Goal: Ask a question

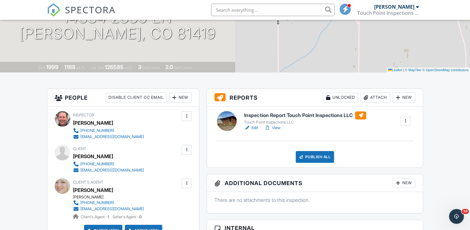
click at [308, 115] on h6 "Inspection Report Touch Point Inspections LLC" at bounding box center [305, 115] width 122 height 8
click at [403, 122] on div at bounding box center [405, 121] width 6 height 6
click at [381, 120] on div "Inspection Report Touch Point Inspections LLC Touch Point Inspections LLC Edit …" at bounding box center [326, 121] width 173 height 20
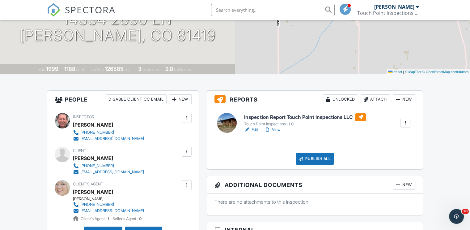
scroll to position [124, 0]
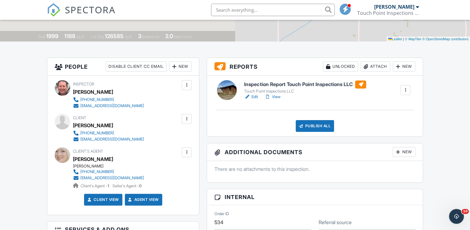
click at [302, 83] on h6 "Inspection Report Touch Point Inspections LLC" at bounding box center [305, 84] width 122 height 8
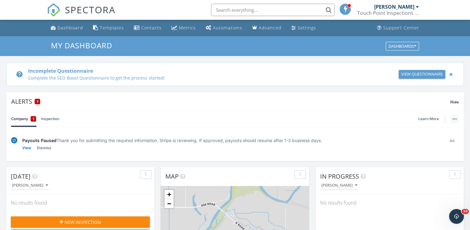
click at [454, 118] on img "button" at bounding box center [454, 118] width 4 height 1
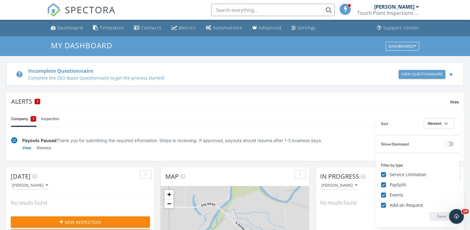
click at [366, 142] on div "Payouts Paused Thank you for submitting the required information. Stripe is rev…" at bounding box center [231, 140] width 418 height 6
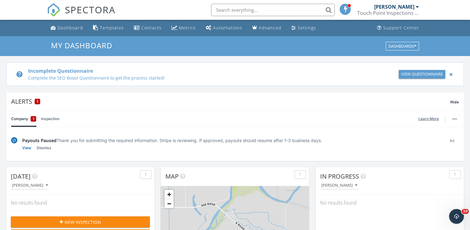
click at [420, 119] on link "Learn More" at bounding box center [430, 119] width 24 height 6
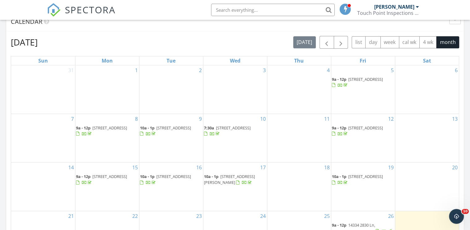
scroll to position [371, 0]
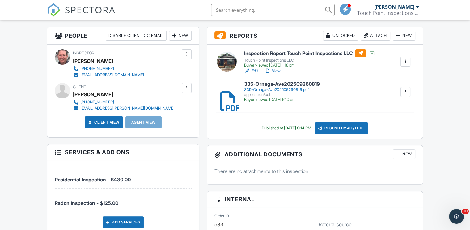
click at [289, 52] on h6 "Inspection Report Touch Point Inspections LLC" at bounding box center [309, 53] width 131 height 8
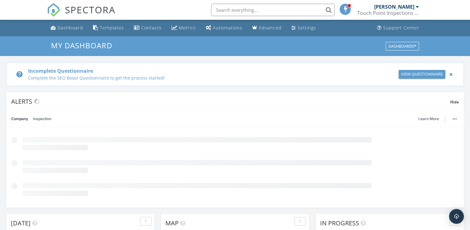
click at [218, 9] on input "text" at bounding box center [273, 10] width 124 height 12
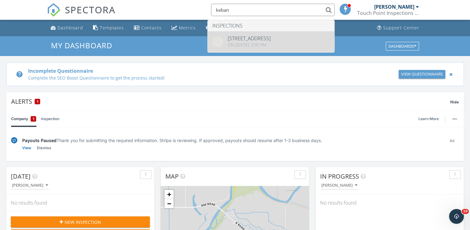
type input "keban"
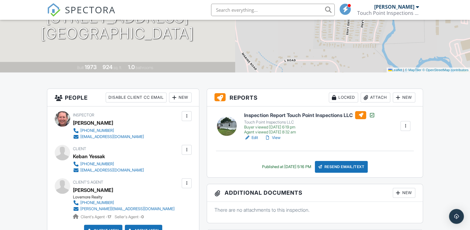
click at [404, 125] on div at bounding box center [405, 126] width 6 height 6
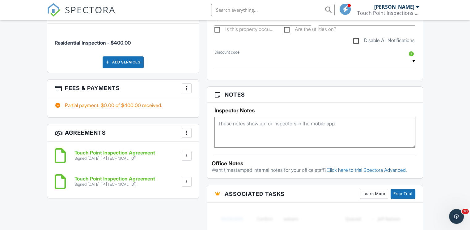
scroll to position [340, 0]
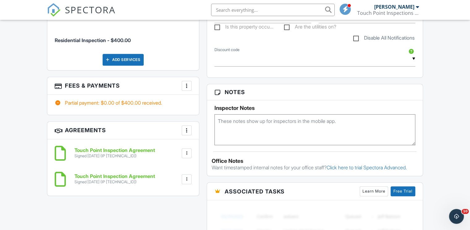
click at [184, 86] on div at bounding box center [187, 85] width 6 height 6
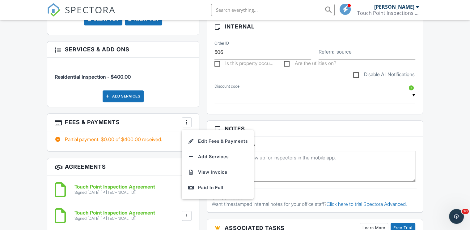
scroll to position [309, 0]
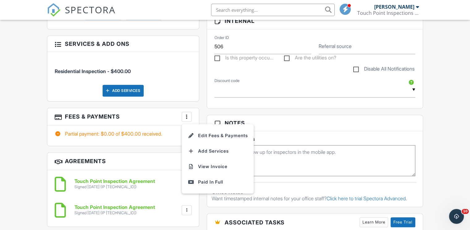
click at [201, 80] on div "People Disable Client CC Email New Client Listing Agent Add Another Person Insp…" at bounding box center [123, 52] width 160 height 360
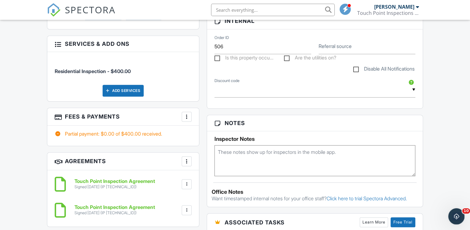
click at [458, 218] on icon "Open Intercom Messenger" at bounding box center [455, 215] width 10 height 10
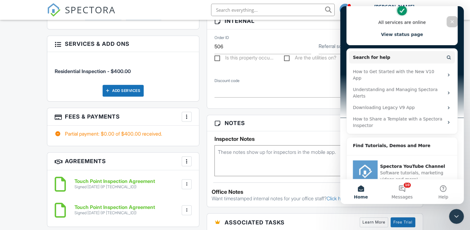
scroll to position [0, 0]
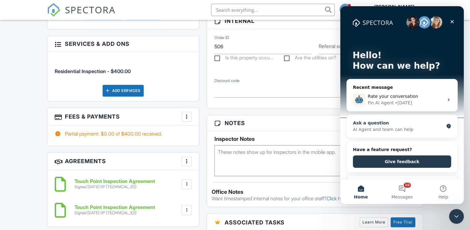
click at [363, 128] on div "AI Agent and team can help" at bounding box center [398, 129] width 91 height 6
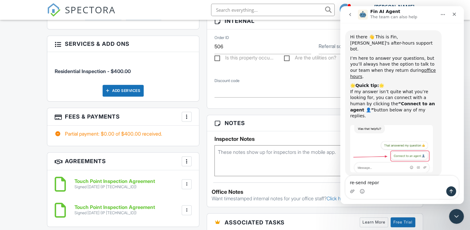
type textarea "re-send report"
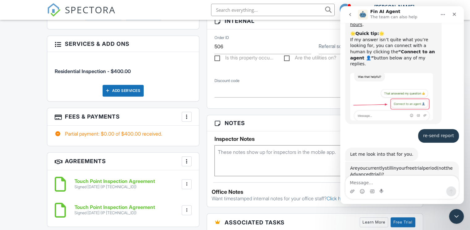
scroll to position [1, 0]
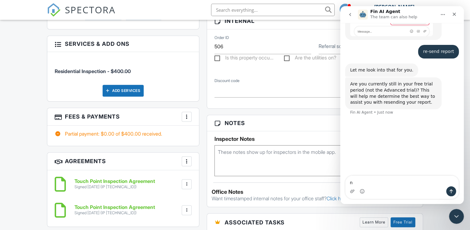
type textarea "no"
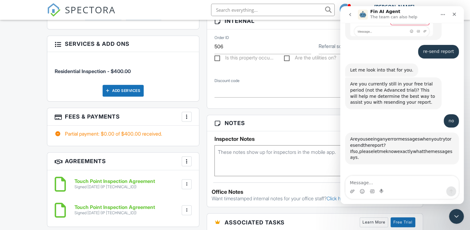
scroll to position [210, 0]
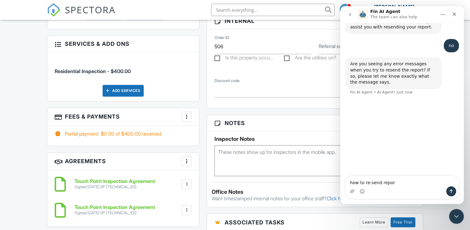
type textarea "how to re-send report"
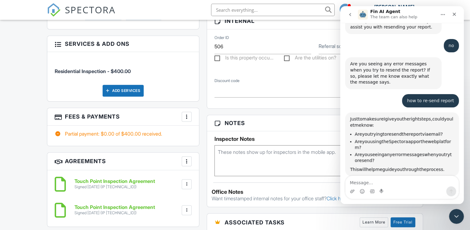
scroll to position [260, 0]
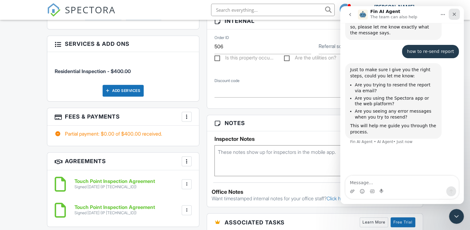
click at [453, 11] on div "Close" at bounding box center [454, 14] width 11 height 11
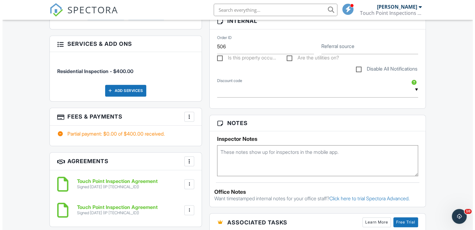
scroll to position [212, 0]
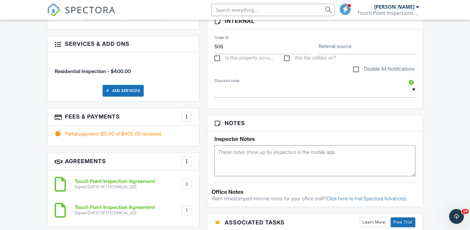
click at [187, 116] on div at bounding box center [187, 116] width 6 height 6
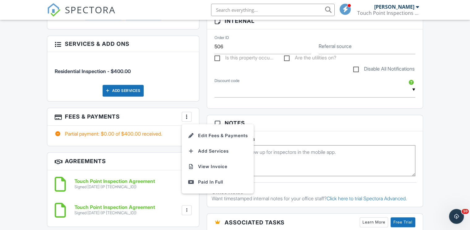
click at [205, 135] on li "Edit Fees & Payments" at bounding box center [217, 135] width 65 height 15
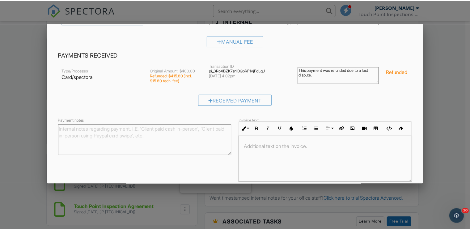
scroll to position [90, 0]
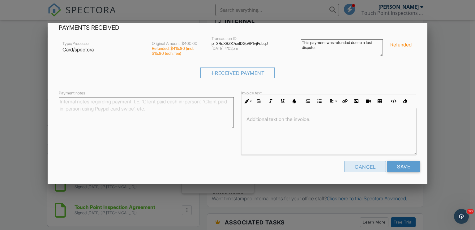
click at [344, 167] on div "Cancel" at bounding box center [364, 166] width 41 height 11
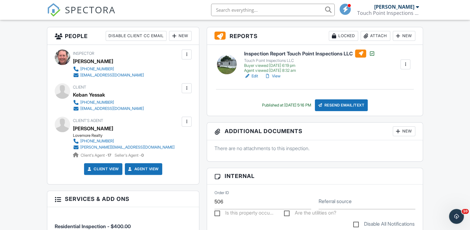
scroll to position [154, 0]
click at [309, 53] on h6 "Inspection Report Touch Point Inspections LLC" at bounding box center [309, 53] width 131 height 8
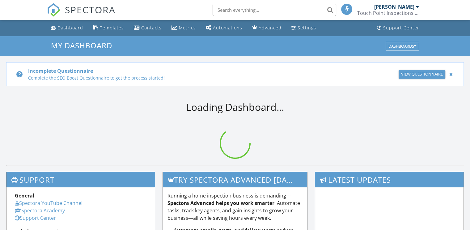
click at [225, 10] on input "text" at bounding box center [275, 10] width 124 height 12
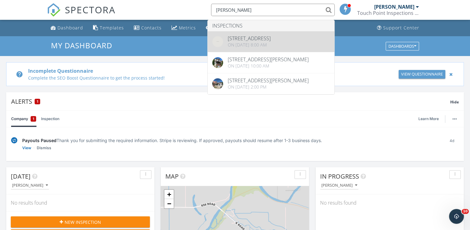
type input "[PERSON_NAME]"
